Goal: Information Seeking & Learning: Learn about a topic

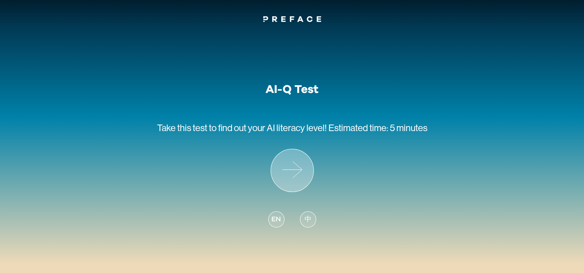
click at [291, 154] on icon at bounding box center [292, 170] width 42 height 42
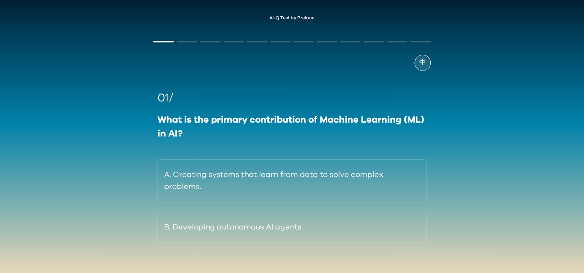
drag, startPoint x: 287, startPoint y: 103, endPoint x: 269, endPoint y: 68, distance: 39.3
click at [269, 68] on div "中" at bounding box center [291, 63] width 277 height 16
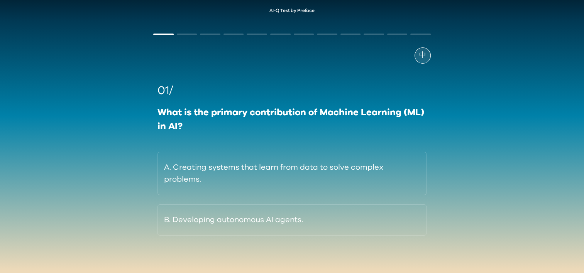
scroll to position [14, 0]
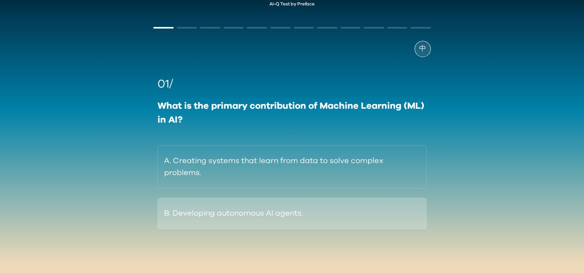
click at [341, 218] on button "B. Developing autonomous AI agents." at bounding box center [291, 213] width 268 height 31
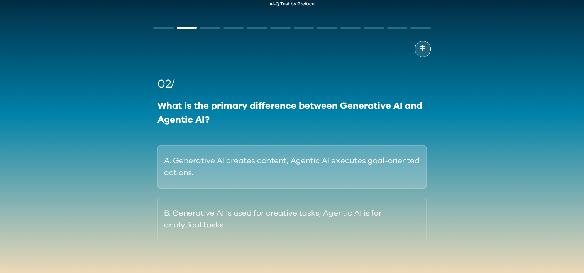
click at [290, 168] on button "A. Generative AI creates content; Agentic AI executes goal-oriented actions." at bounding box center [291, 166] width 268 height 43
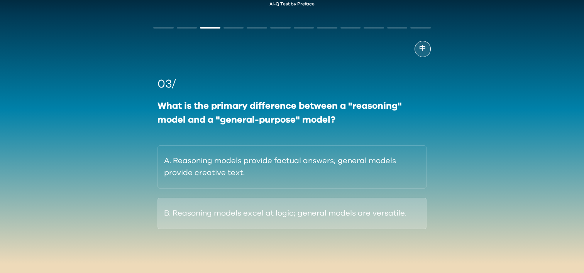
click at [297, 214] on button "B. Reasoning models excel at logic; general models are versatile." at bounding box center [291, 213] width 268 height 31
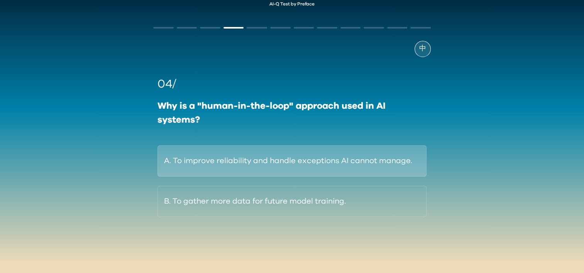
click at [278, 167] on button "A. To improve reliability and handle exceptions AI cannot manage." at bounding box center [291, 160] width 268 height 31
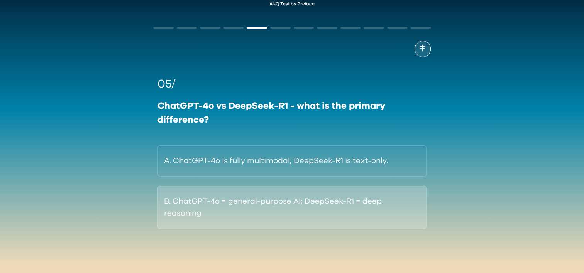
click at [347, 206] on button "B. ChatGPT-4o = general-purpose AI; DeepSeek-R1 = deep reasoning" at bounding box center [291, 207] width 268 height 43
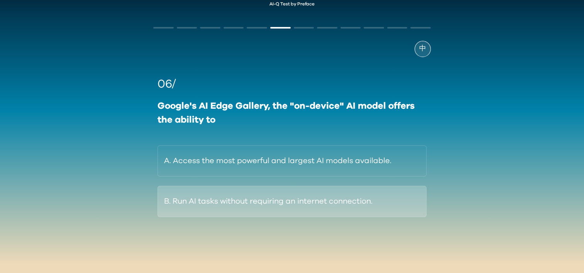
click at [260, 201] on button "B. Run AI tasks without requiring an internet connection." at bounding box center [291, 201] width 268 height 31
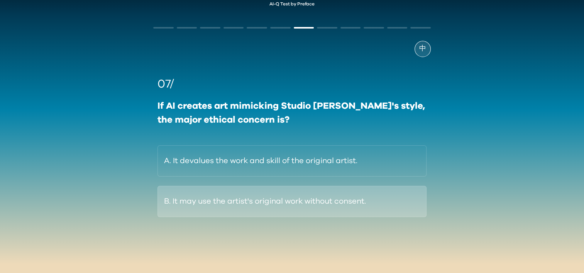
click at [346, 192] on button "B. It may use the artist's original work without consent." at bounding box center [291, 201] width 268 height 31
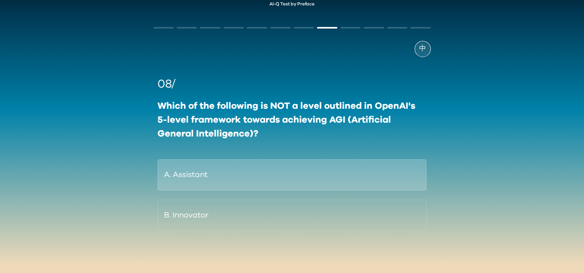
click at [272, 176] on button "A. Assistant" at bounding box center [291, 174] width 268 height 31
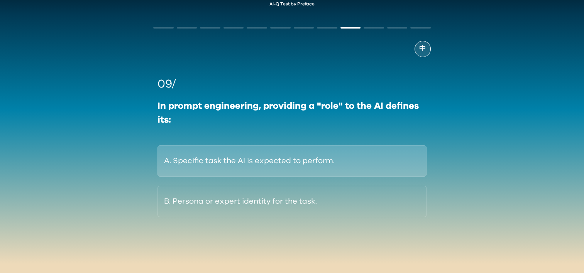
click at [351, 162] on button "A. Specific task the AI is expected to perform." at bounding box center [291, 160] width 268 height 31
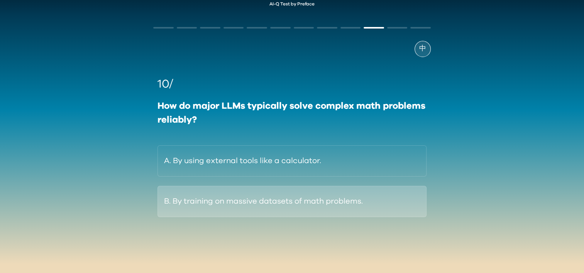
click at [319, 209] on button "B. By training on massive datasets of math problems." at bounding box center [291, 201] width 268 height 31
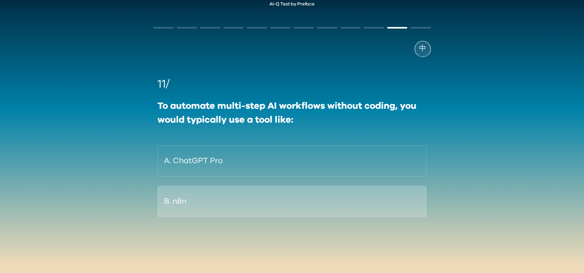
click at [247, 194] on button "B. n8n" at bounding box center [291, 201] width 268 height 31
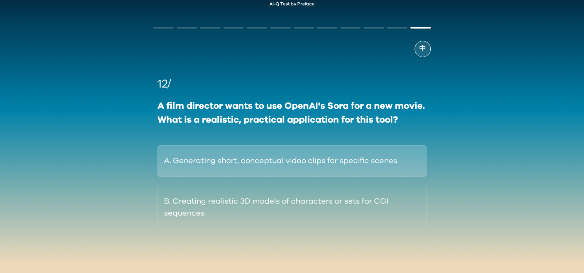
click at [317, 162] on button "A. Generating short, conceptual video clips for specific scenes." at bounding box center [291, 160] width 268 height 31
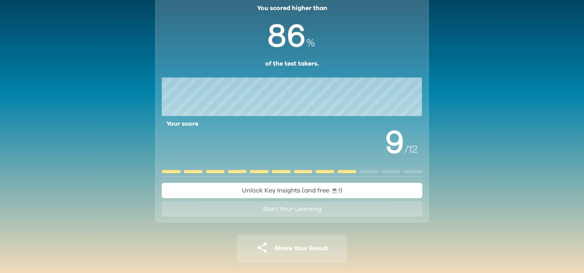
scroll to position [57, 0]
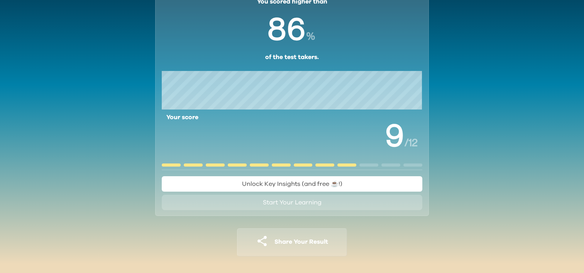
click at [320, 182] on span "Unlock Key Insights (and free ☕️!)" at bounding box center [292, 184] width 100 height 6
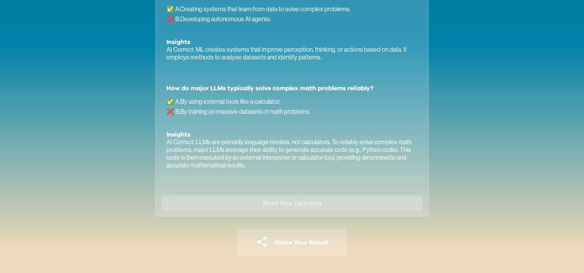
scroll to position [521, 0]
click at [334, 204] on button "Start Your Learning" at bounding box center [292, 202] width 260 height 15
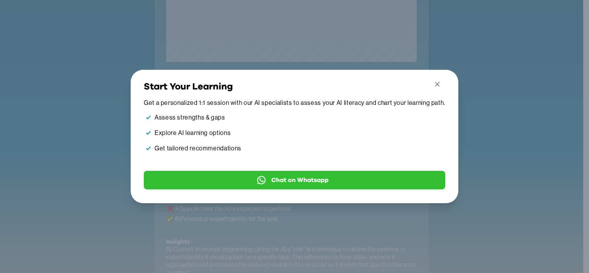
click at [441, 81] on icon "button" at bounding box center [438, 84] width 8 height 8
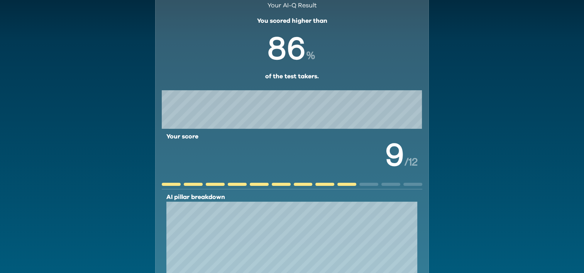
scroll to position [0, 0]
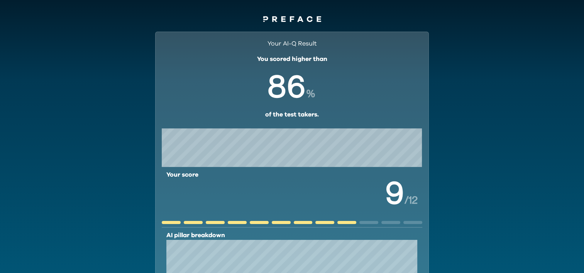
click at [310, 18] on icon at bounding box center [309, 19] width 6 height 6
